Goal: Information Seeking & Learning: Learn about a topic

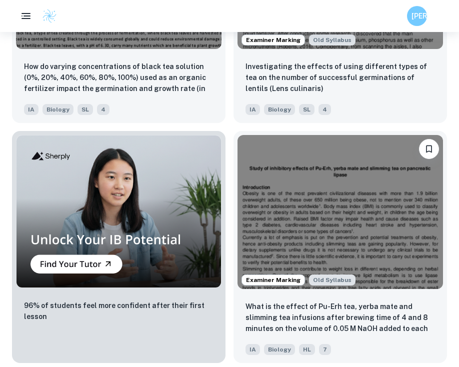
scroll to position [1011, 0]
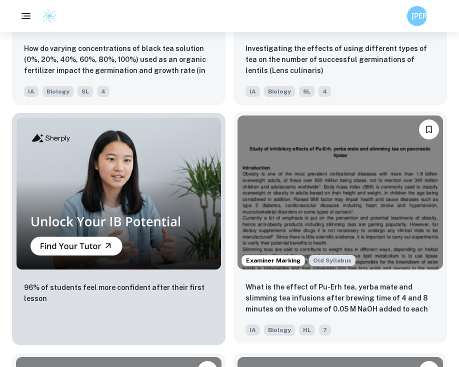
click at [259, 297] on p "What is the effect of Pu-Erh tea, yerba mate and slimming tea infusions after b…" at bounding box center [339, 298] width 189 height 34
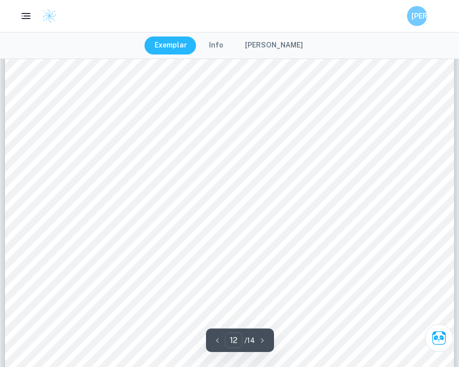
scroll to position [7159, 0]
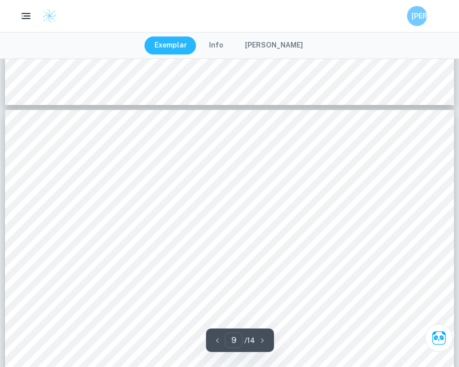
type input "8"
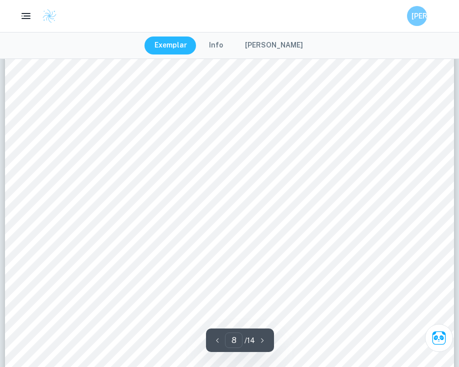
scroll to position [4763, 0]
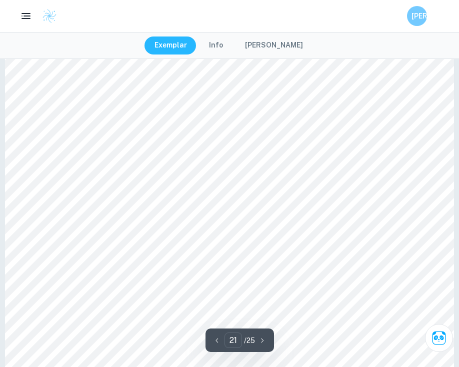
scroll to position [12953, 0]
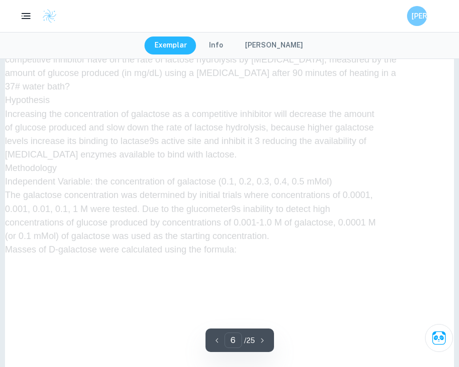
type input "5"
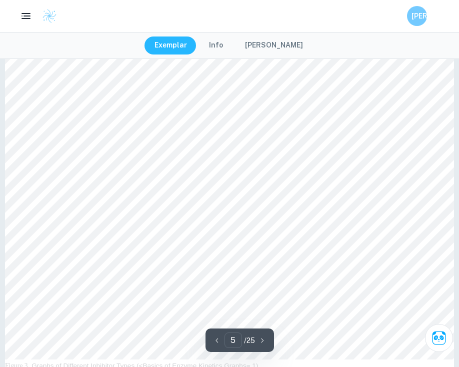
scroll to position [2676, 0]
